Goal: Navigation & Orientation: Understand site structure

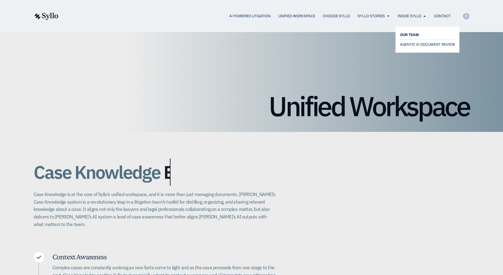
click at [409, 35] on span "OUR TEAM" at bounding box center [409, 34] width 19 height 7
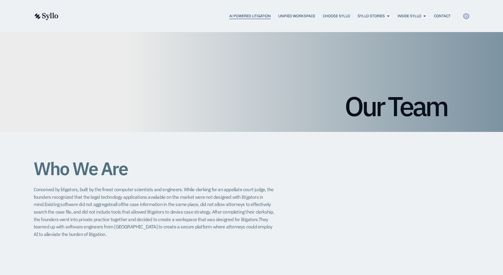
click at [241, 14] on span "AI Powered Litigation" at bounding box center [250, 15] width 42 height 5
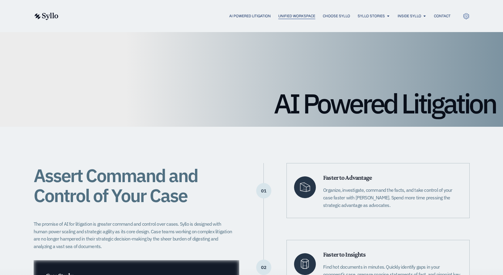
click at [292, 14] on span "Unified Workspace" at bounding box center [296, 15] width 37 height 5
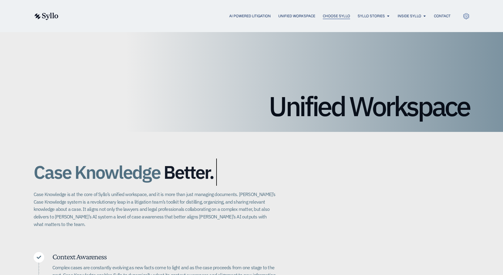
click at [324, 15] on span "Choose Syllo" at bounding box center [336, 15] width 27 height 5
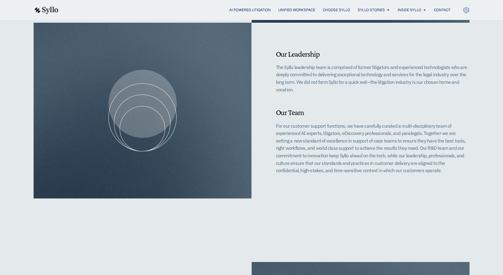
scroll to position [333, 0]
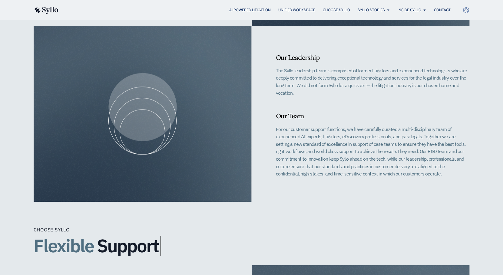
click at [283, 248] on h2 "Flexible Service Support" at bounding box center [252, 246] width 436 height 20
